Goal: Task Accomplishment & Management: Use online tool/utility

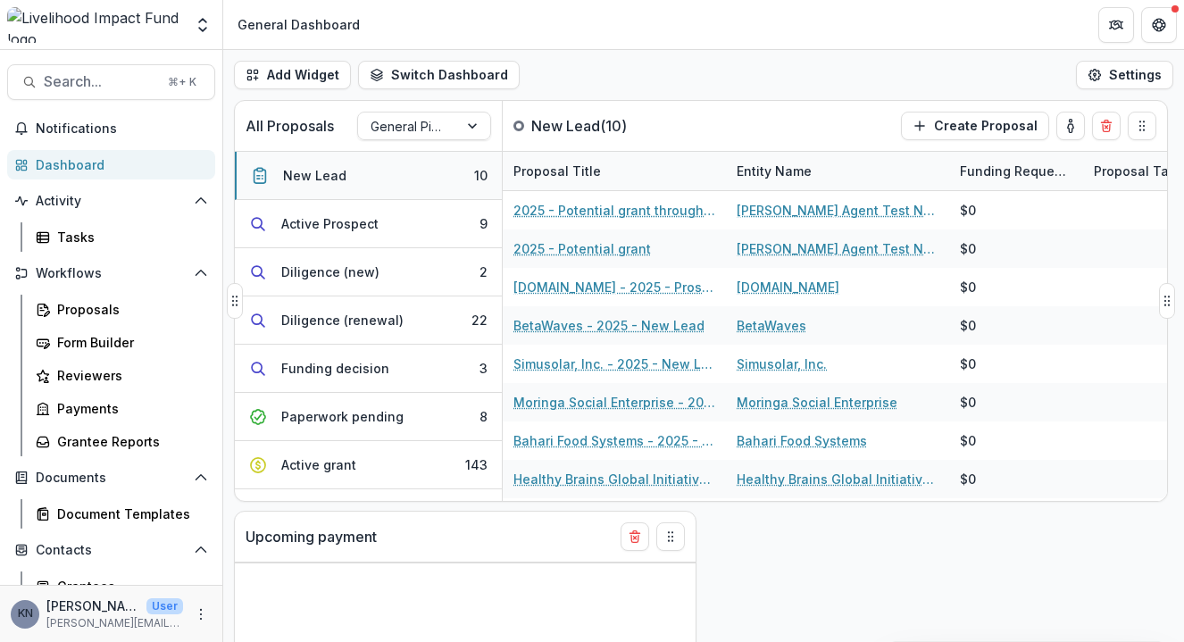
select select "******"
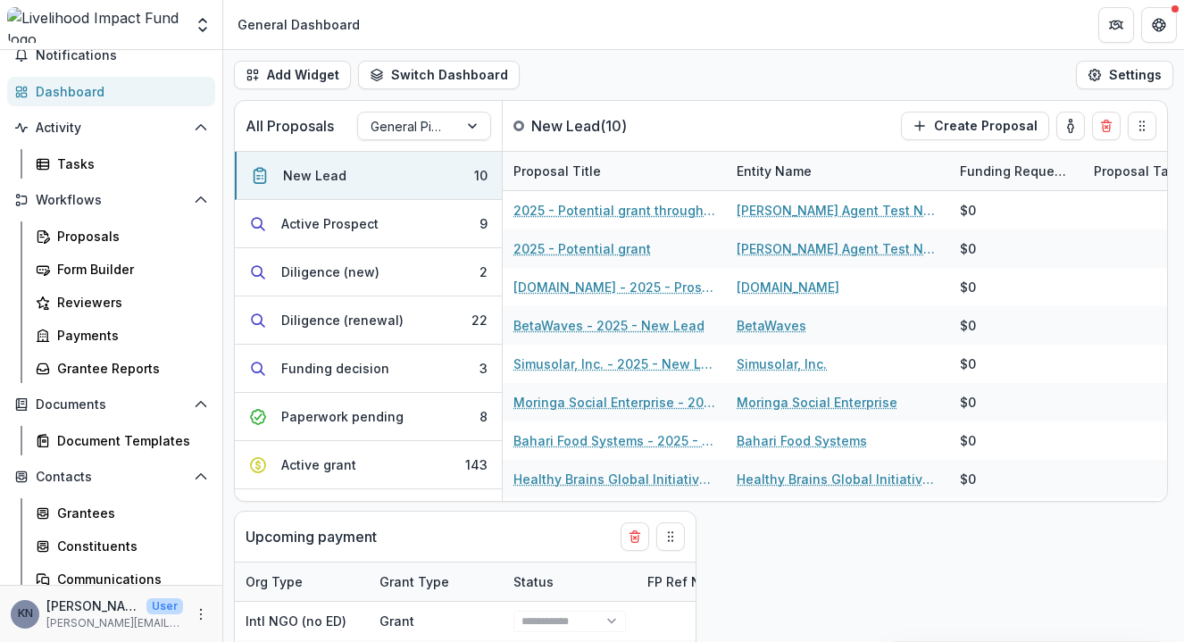
scroll to position [221, 0]
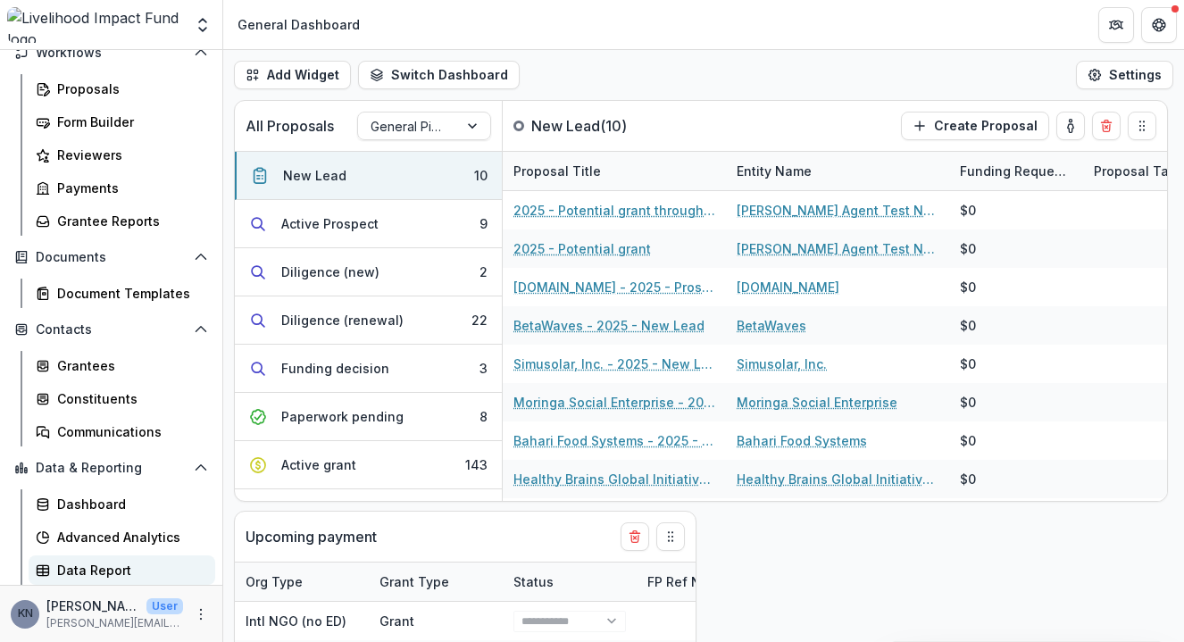
click at [112, 570] on div "Data Report" at bounding box center [129, 570] width 144 height 19
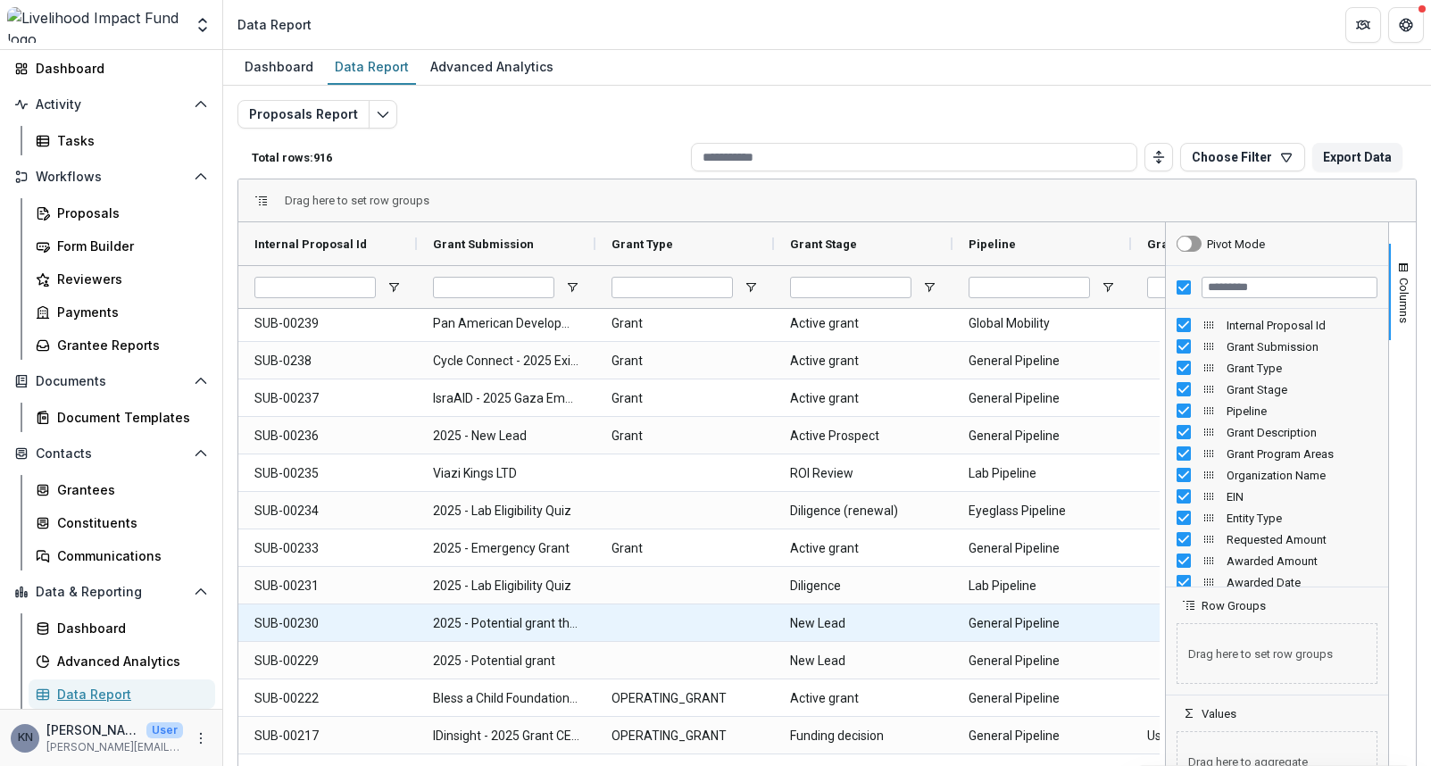
scroll to position [467, 0]
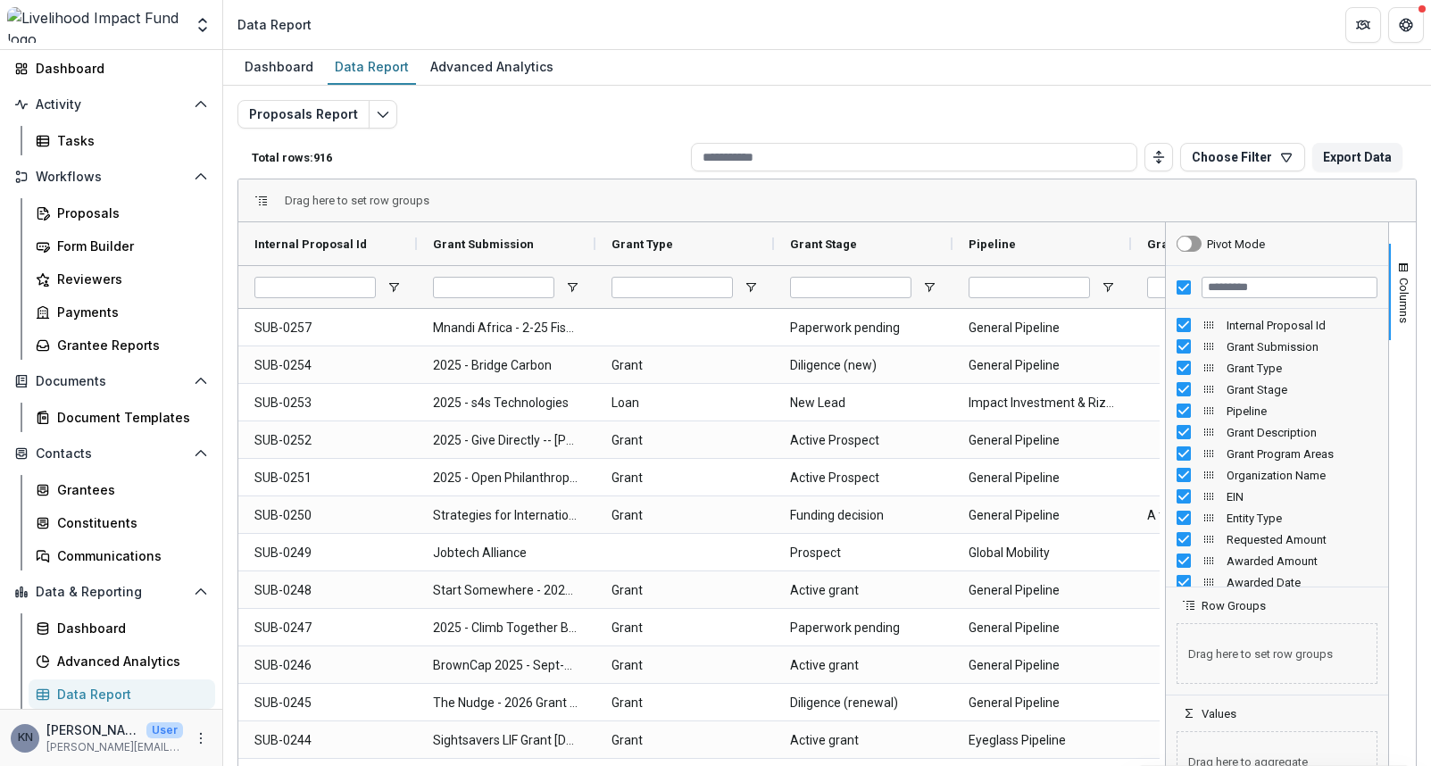
click at [1019, 204] on div "Drag here to set row groups" at bounding box center [827, 200] width 1178 height 43
click at [1029, 259] on div "Pipeline" at bounding box center [1035, 244] width 132 height 34
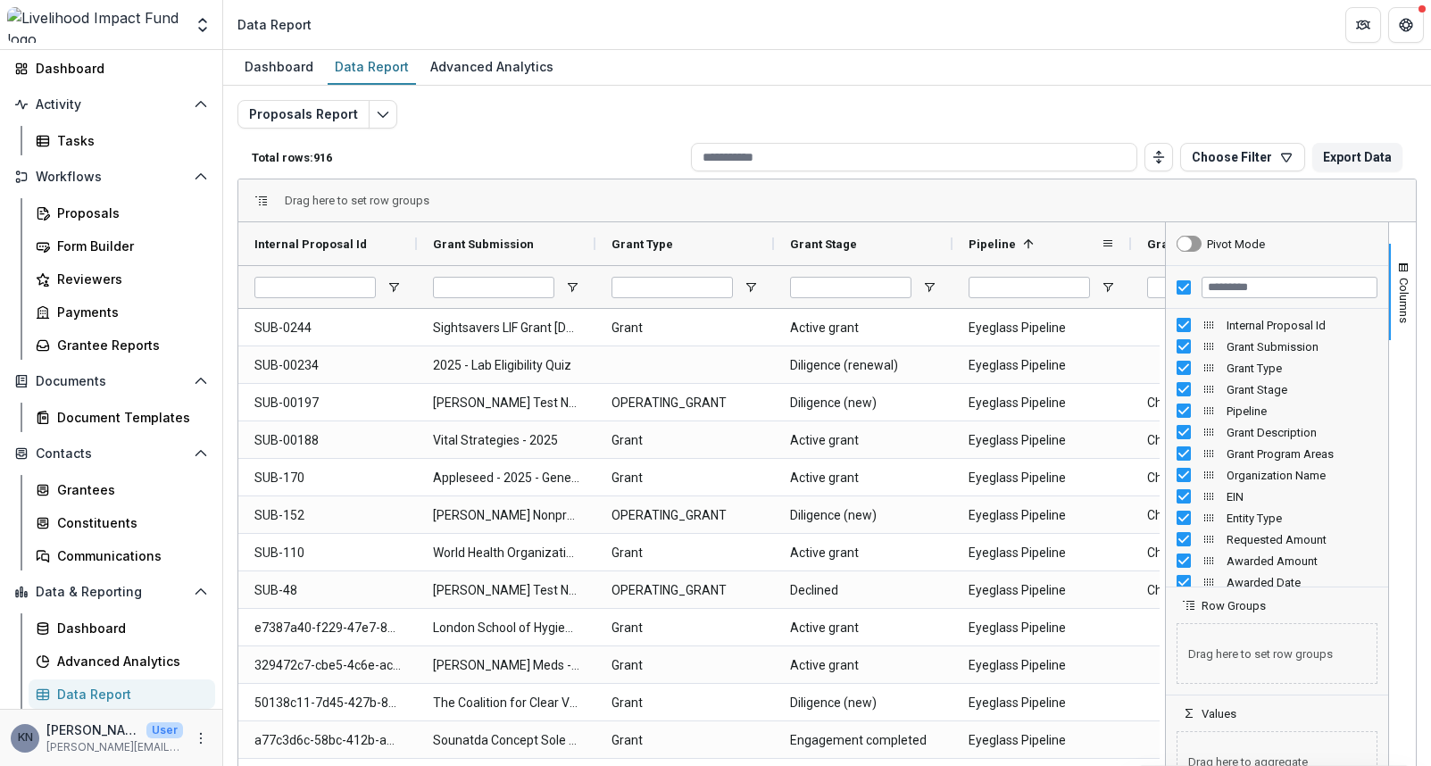
click at [1030, 256] on div "Pipeline 1" at bounding box center [1035, 244] width 132 height 34
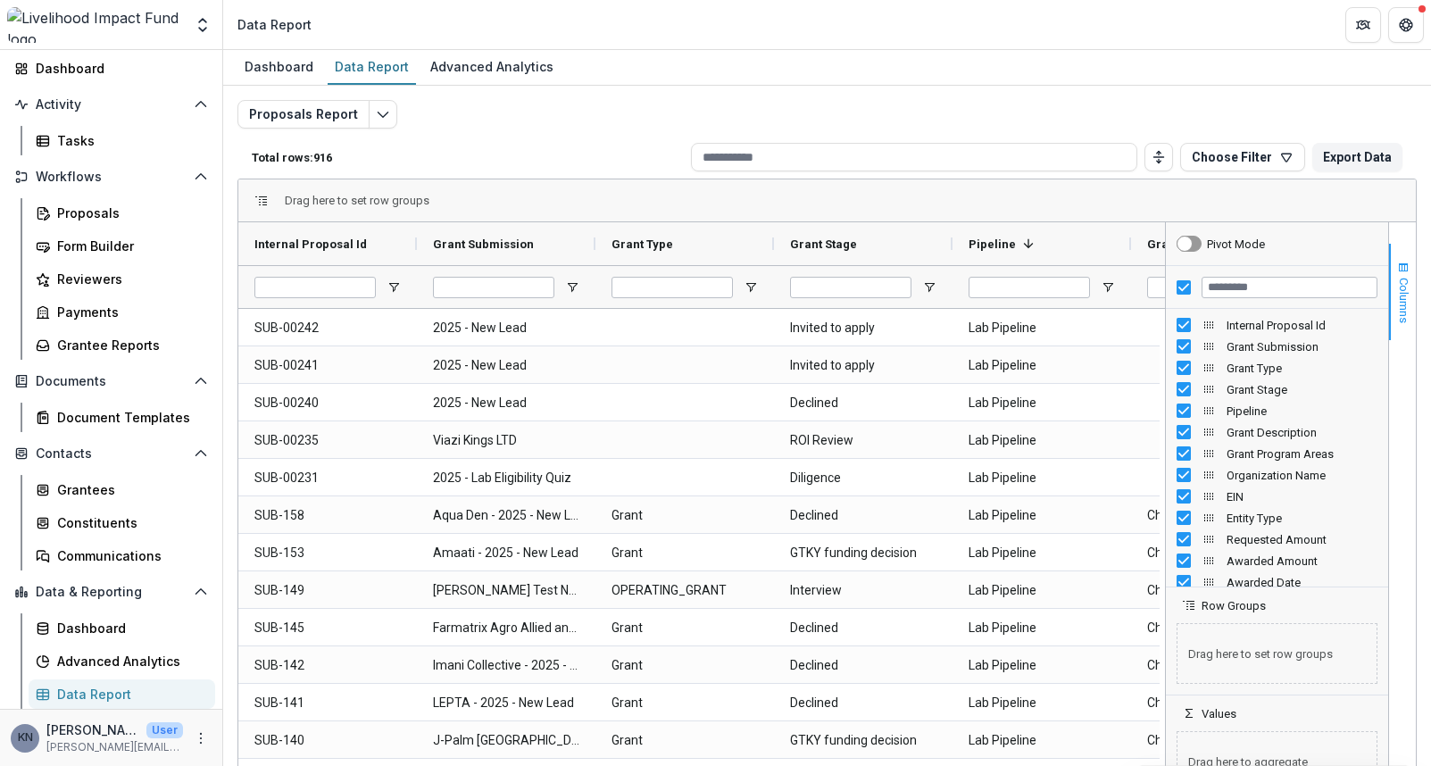
click at [1183, 262] on span "button" at bounding box center [1403, 268] width 14 height 14
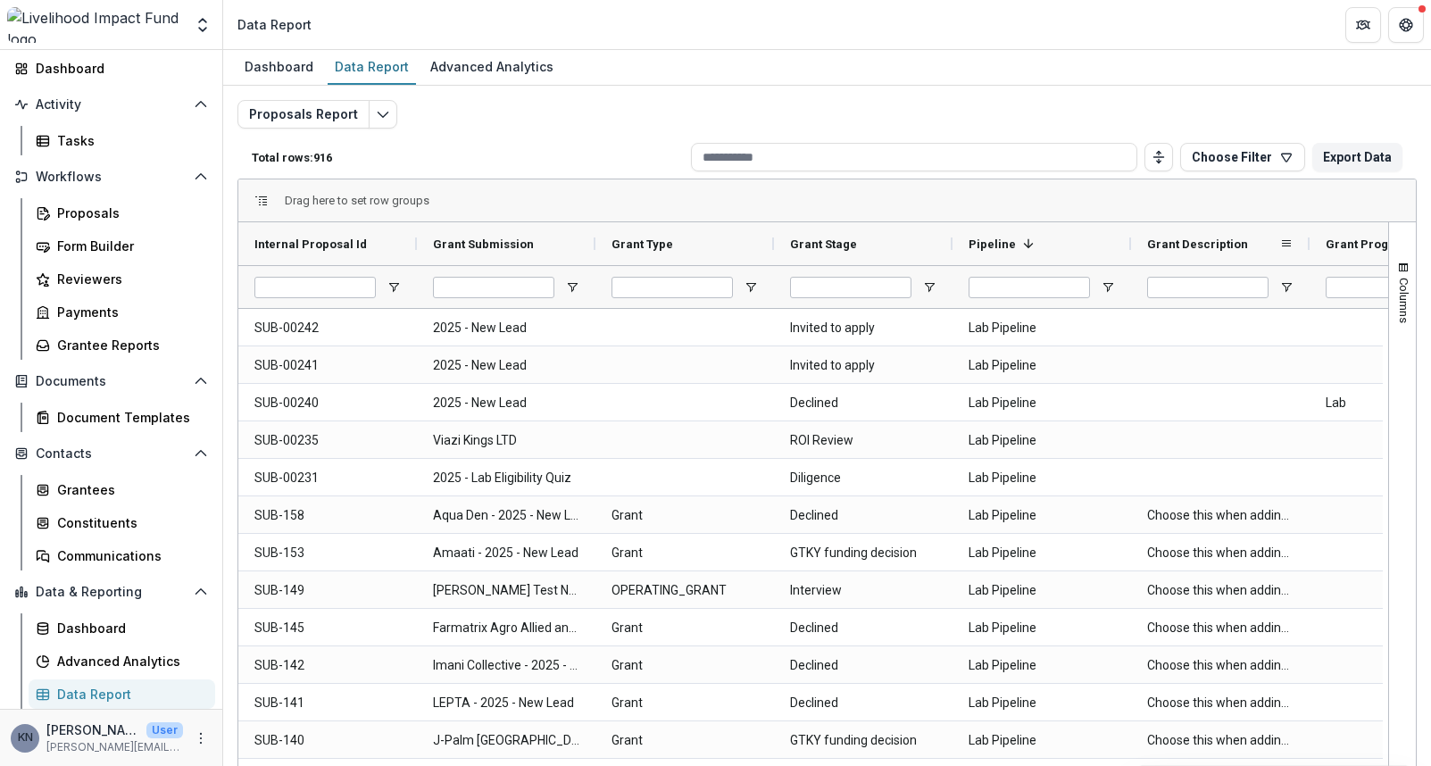
click at [1183, 228] on div "Grant Description" at bounding box center [1213, 244] width 132 height 34
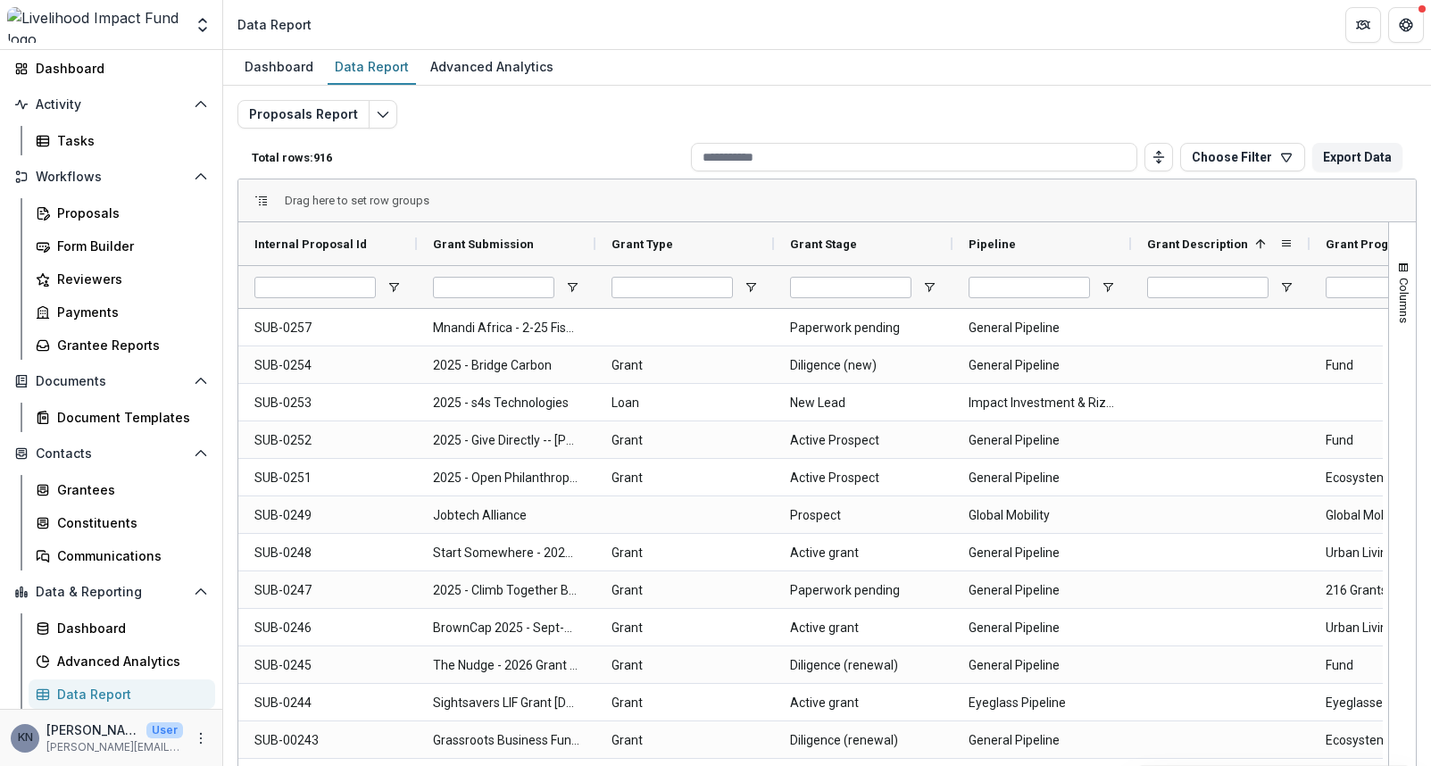
click at [1183, 240] on span at bounding box center [1260, 244] width 14 height 14
